Goal: Communication & Community: Connect with others

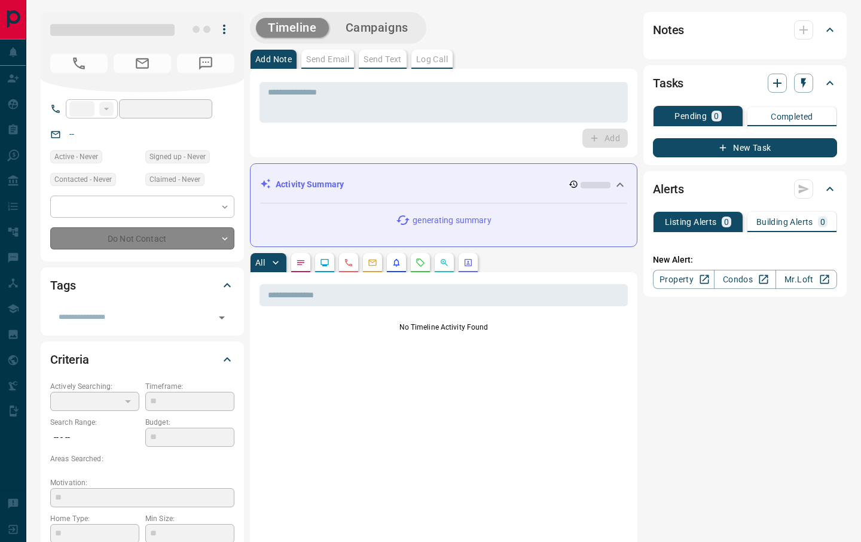
type input "**"
type input "**********"
type input "*"
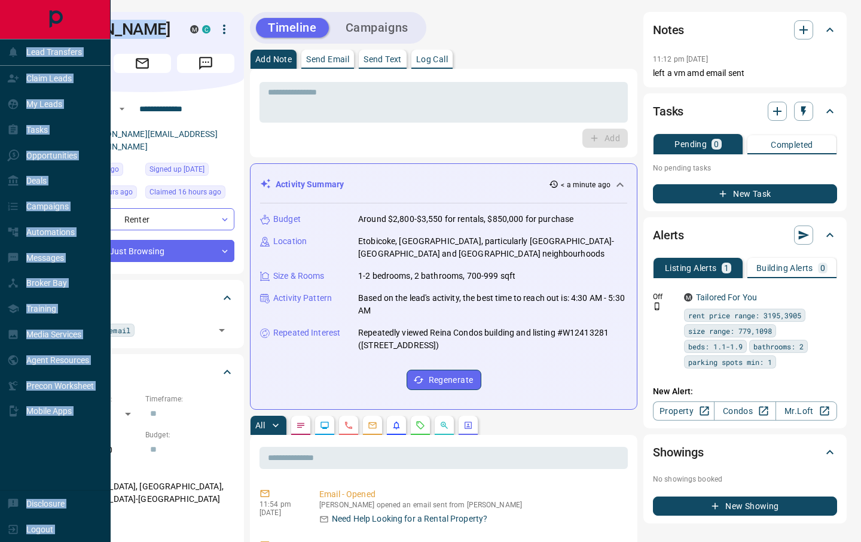
drag, startPoint x: 157, startPoint y: 24, endPoint x: 14, endPoint y: 7, distance: 144.6
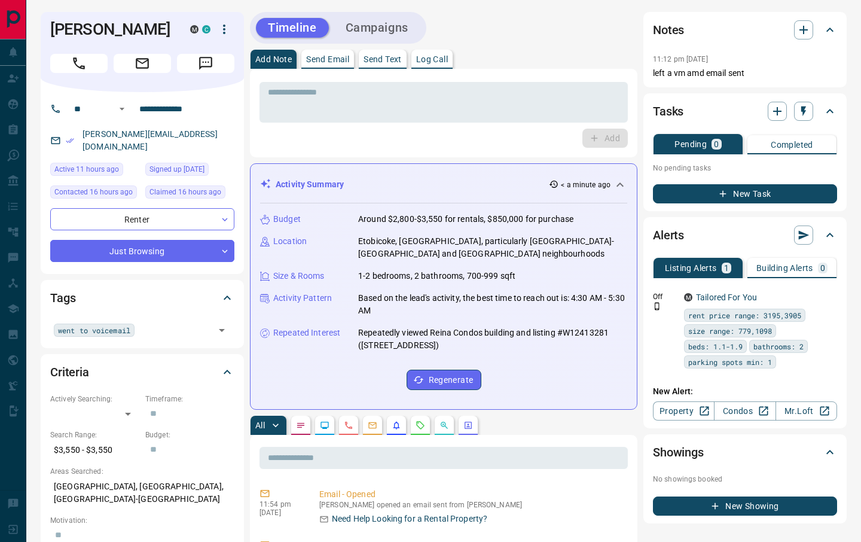
click at [370, 138] on div "Add" at bounding box center [444, 138] width 368 height 19
click at [104, 32] on h1 "[PERSON_NAME]" at bounding box center [111, 29] width 122 height 19
copy div "[PERSON_NAME] M C"
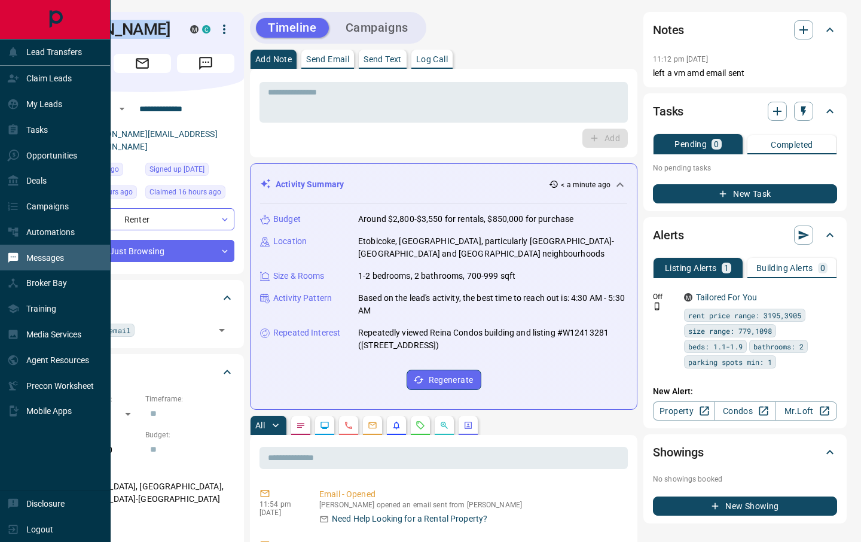
click at [56, 257] on p "Messages" at bounding box center [45, 258] width 38 height 10
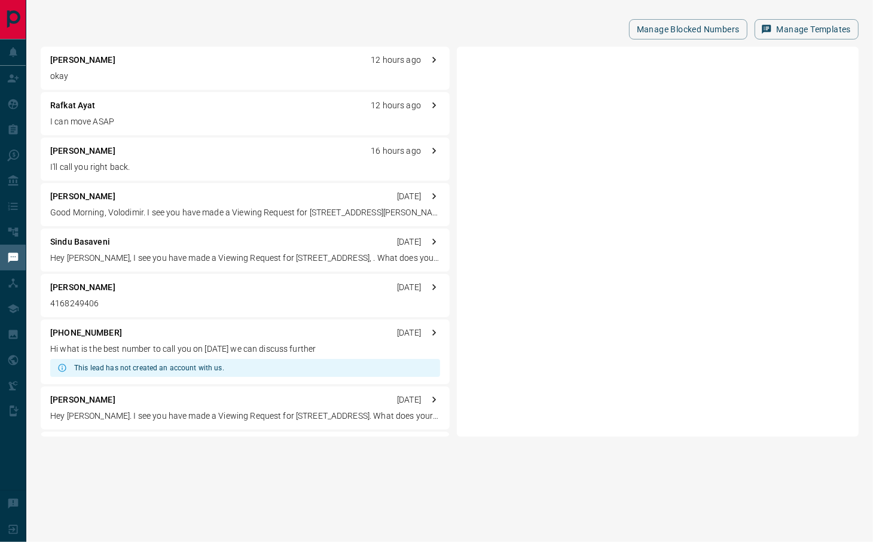
click at [166, 121] on p "I can move ASAP" at bounding box center [245, 121] width 390 height 13
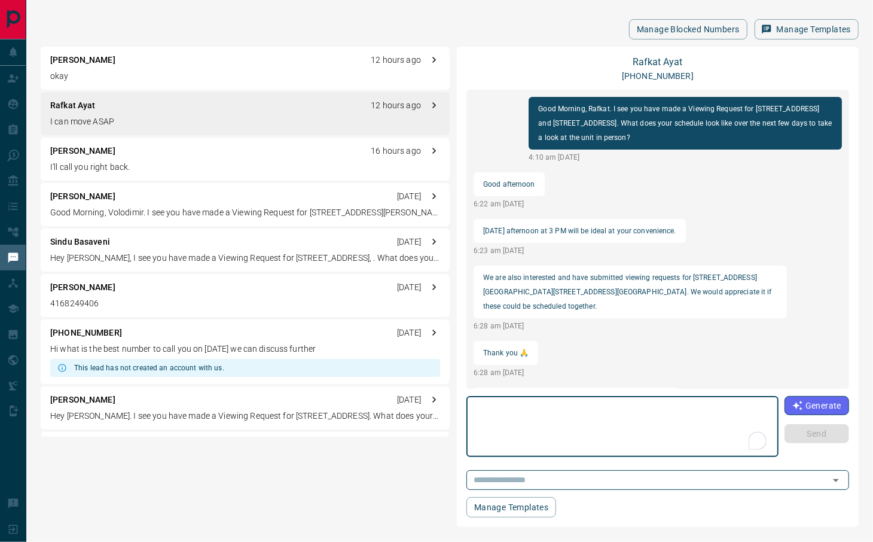
scroll to position [290, 0]
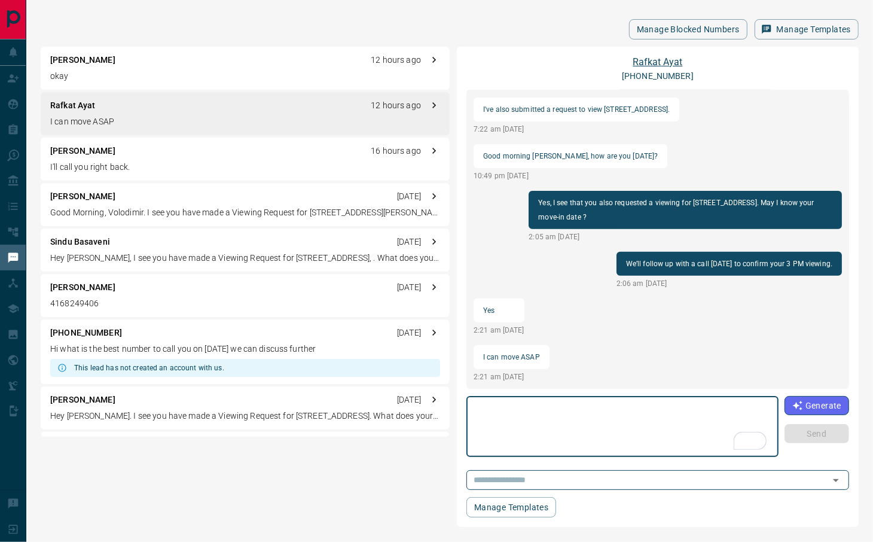
click at [664, 62] on link "Rafkat Ayat" at bounding box center [659, 61] width 50 height 11
